Goal: Find specific page/section: Find specific page/section

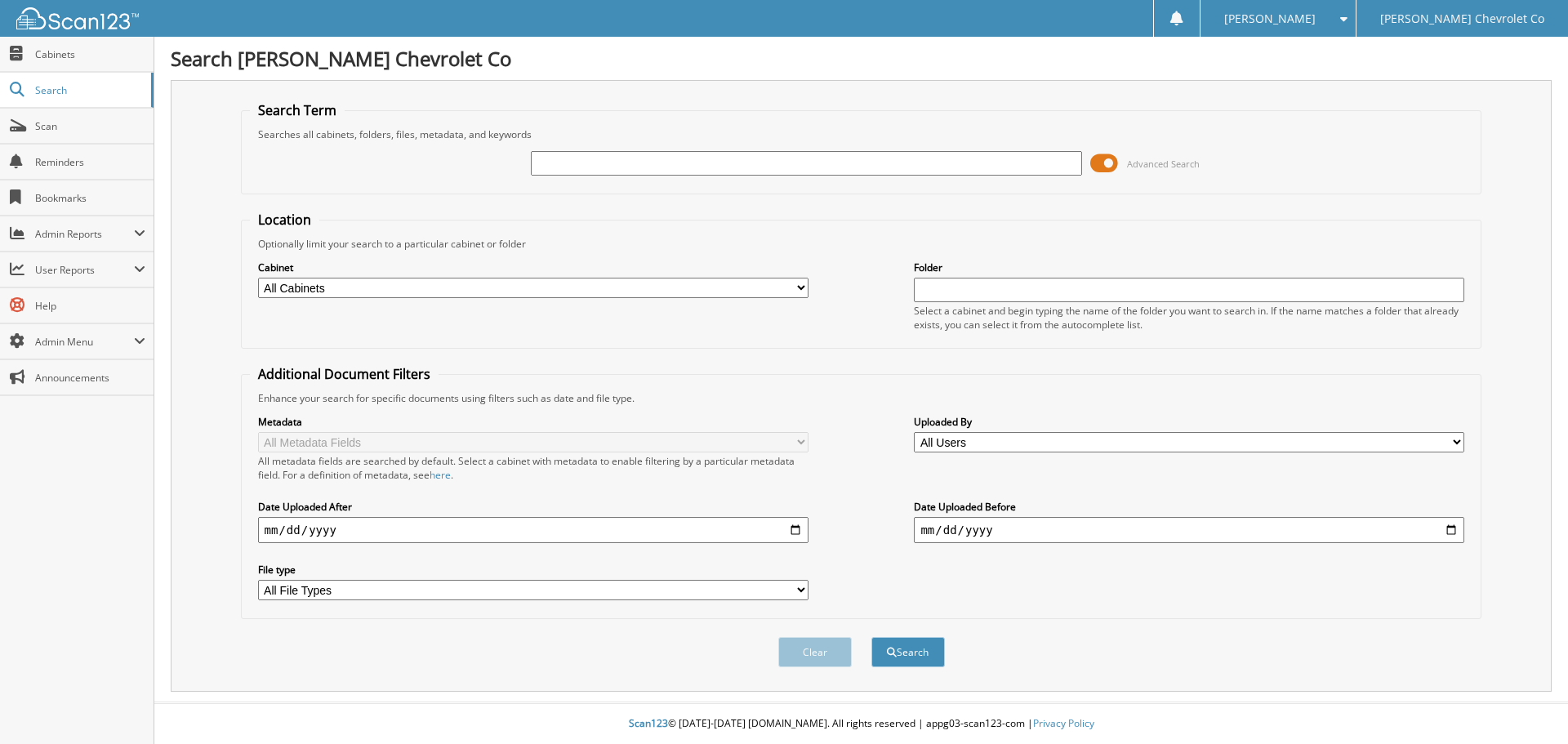
click at [585, 170] on input "text" at bounding box center [806, 163] width 550 height 24
type input "208234"
click at [871, 637] on button "Search" at bounding box center [908, 652] width 73 height 30
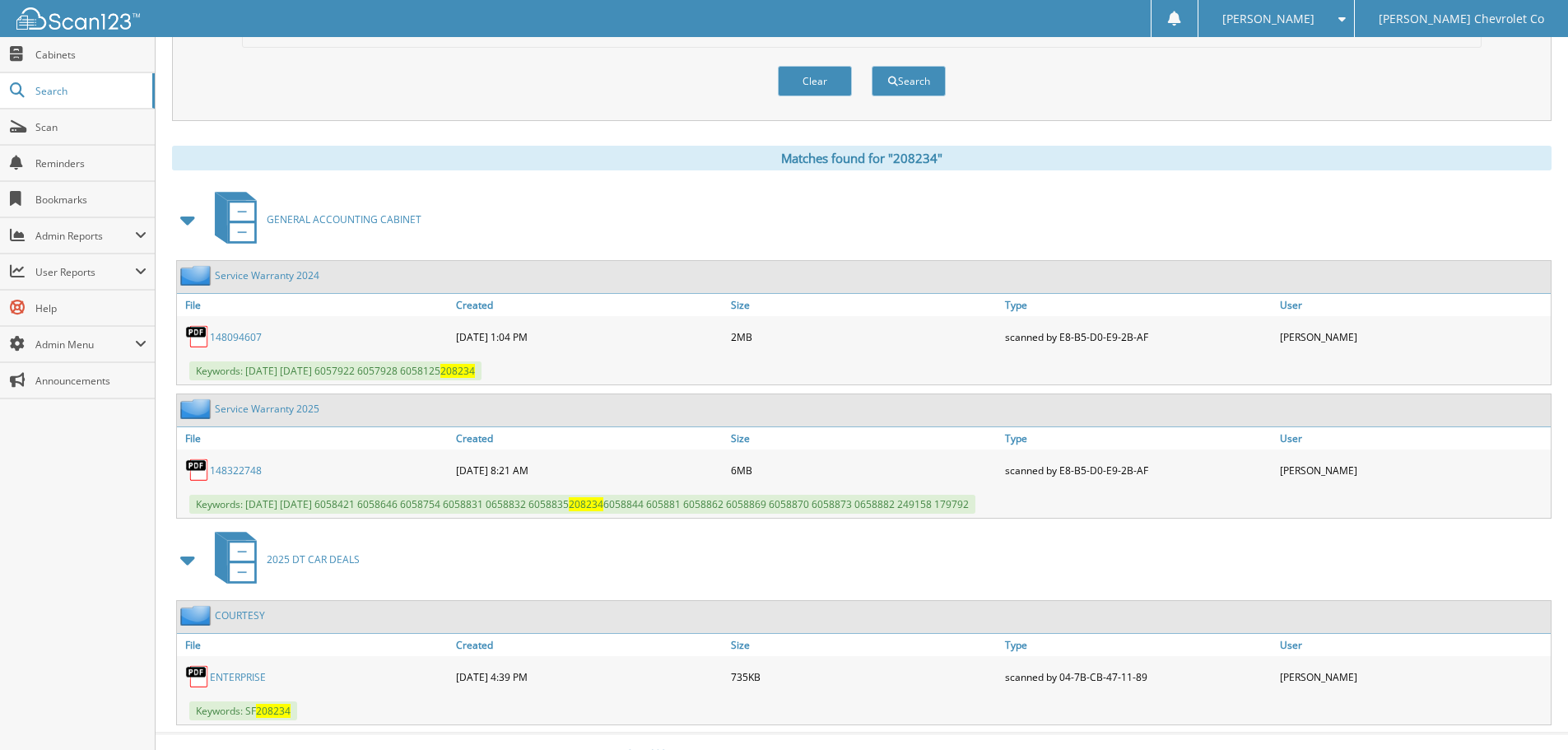
scroll to position [602, 0]
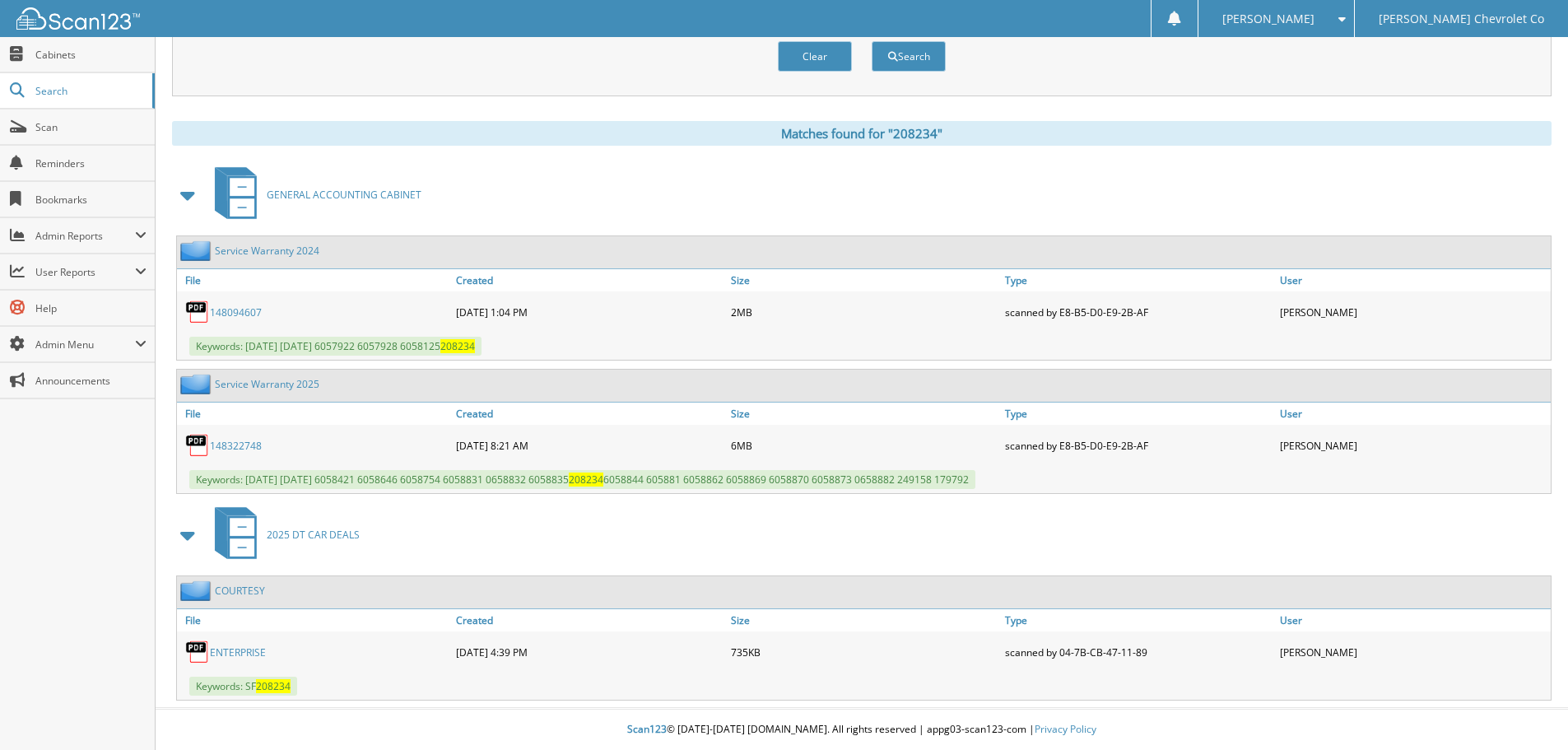
click at [246, 653] on link "ENTERPRISE" at bounding box center [238, 653] width 56 height 14
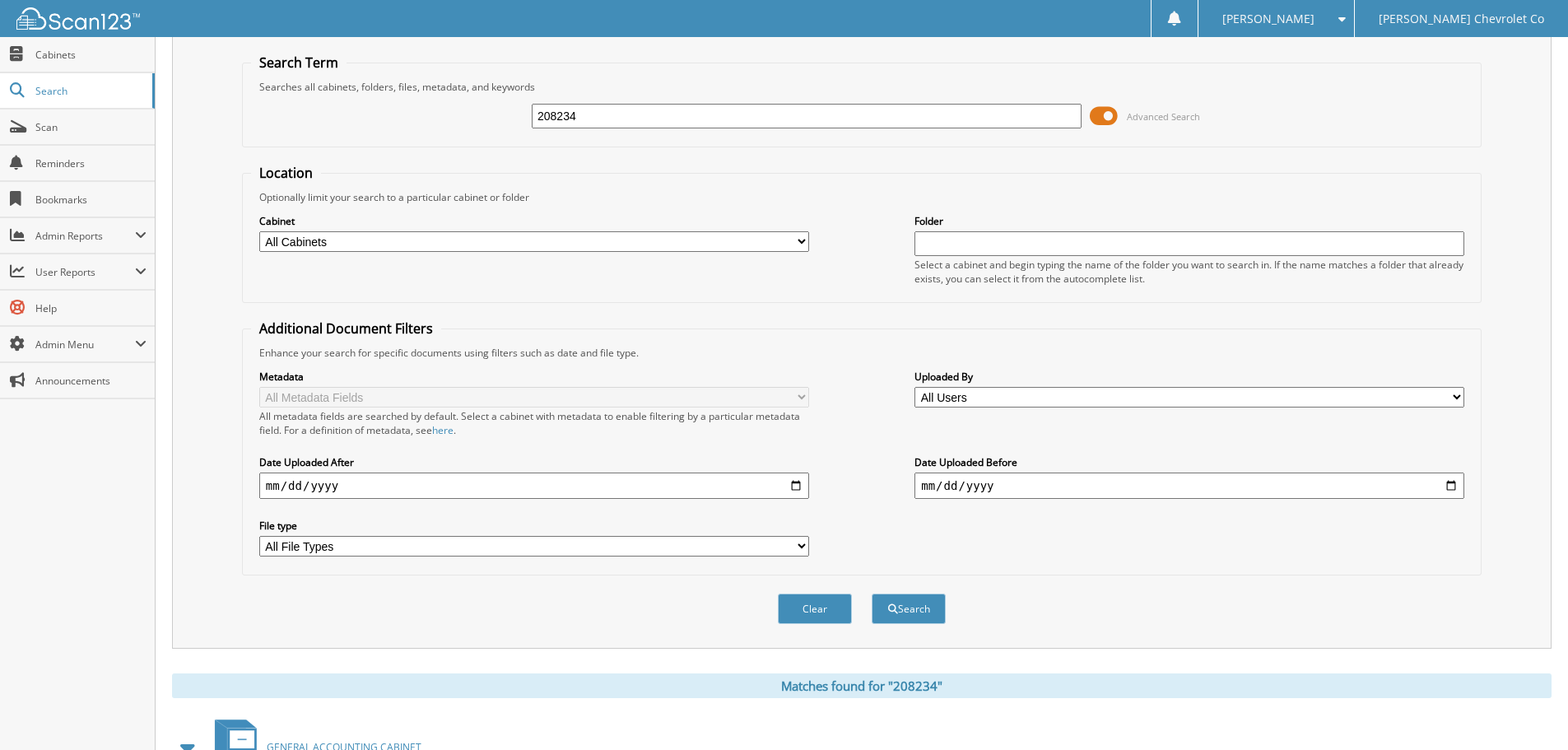
scroll to position [0, 0]
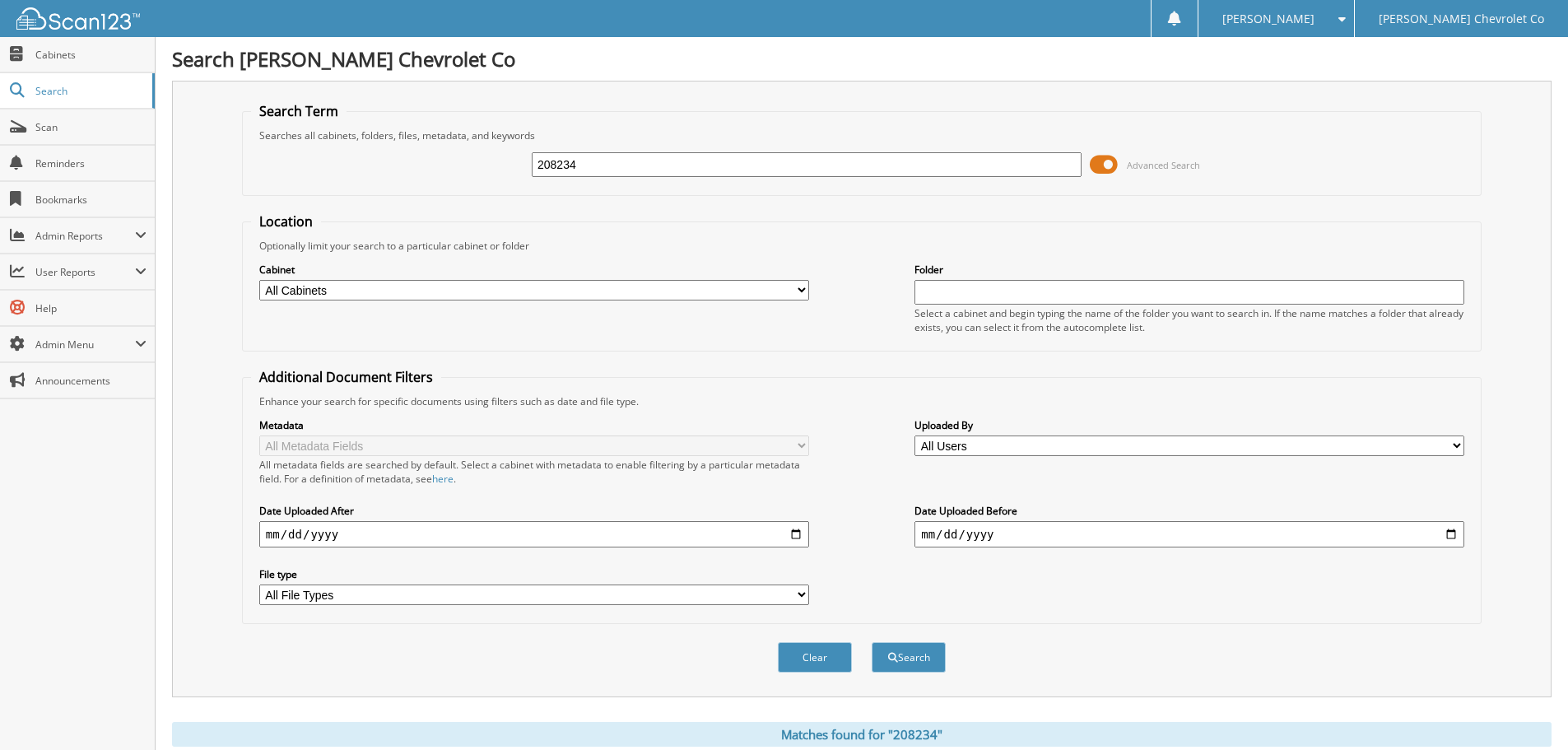
drag, startPoint x: 611, startPoint y: 168, endPoint x: 211, endPoint y: 200, distance: 401.3
click at [211, 200] on div "Search Term Searches all cabinets, folders, files, metadata, and keywords 20823…" at bounding box center [862, 389] width 1380 height 616
click at [71, 50] on span "Cabinets" at bounding box center [91, 55] width 111 height 14
